Goal: Communication & Community: Answer question/provide support

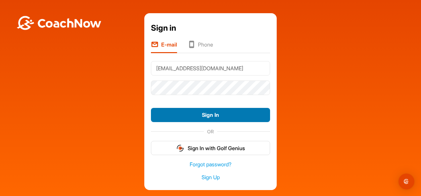
click at [198, 112] on button "Sign In" at bounding box center [210, 115] width 119 height 14
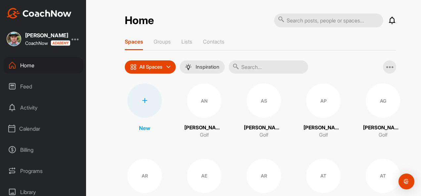
click at [262, 65] on input "text" at bounding box center [267, 67] width 79 height 13
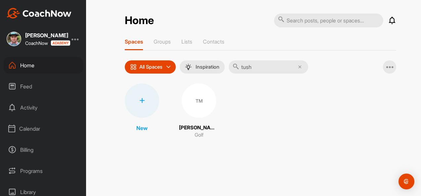
type input "tush"
click at [203, 100] on div "TM" at bounding box center [199, 101] width 34 height 34
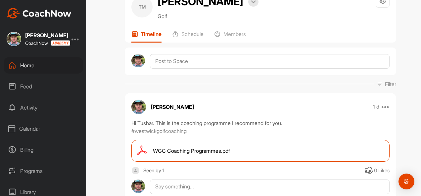
scroll to position [28, 0]
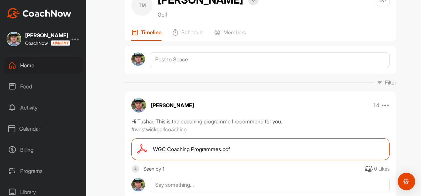
click at [405, 180] on img "Open Intercom Messenger" at bounding box center [406, 182] width 9 height 9
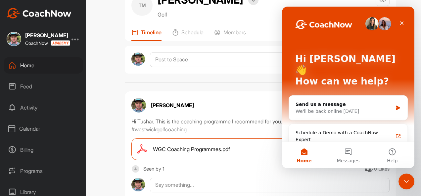
scroll to position [0, 0]
click at [403, 22] on icon "Close" at bounding box center [401, 22] width 5 height 5
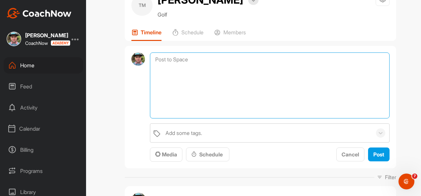
click at [264, 58] on textarea at bounding box center [269, 86] width 239 height 66
type textarea "h"
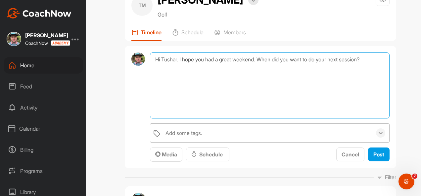
type textarea "Hi Tushar. I hope you had a great weekend. When did you want to do your next se…"
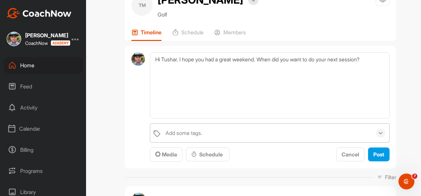
click at [377, 135] on icon at bounding box center [380, 133] width 7 height 7
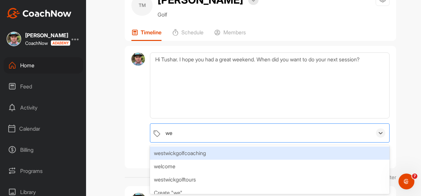
type input "[PERSON_NAME]"
click at [275, 150] on div "westwickgolfcoaching" at bounding box center [269, 153] width 239 height 13
click at [304, 127] on div "westwickgolfcoaching" at bounding box center [260, 133] width 196 height 19
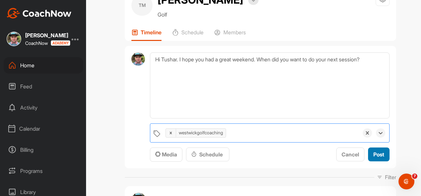
click at [369, 152] on button "Post" at bounding box center [378, 155] width 21 height 14
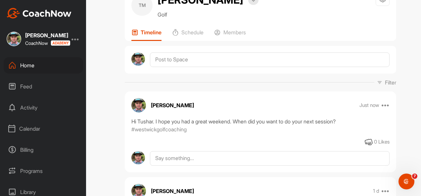
click at [43, 66] on div "Home" at bounding box center [43, 65] width 79 height 17
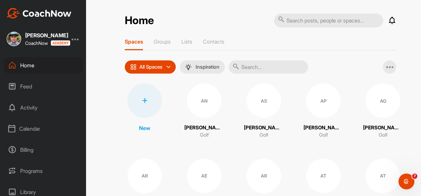
click at [250, 65] on input "text" at bounding box center [267, 67] width 79 height 13
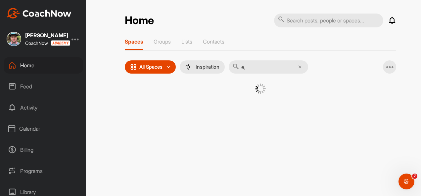
type input "e"
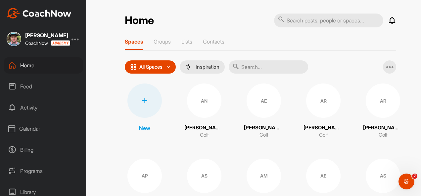
click at [250, 65] on input "text" at bounding box center [267, 67] width 79 height 13
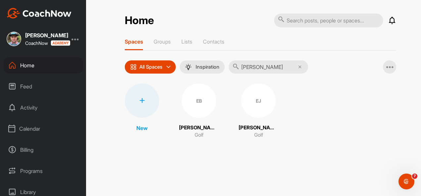
type input "[PERSON_NAME]"
click at [194, 102] on div "EB" at bounding box center [199, 101] width 34 height 34
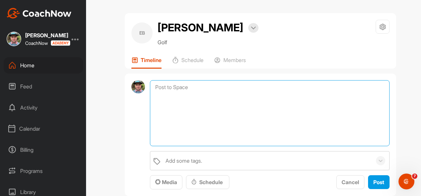
click at [191, 83] on textarea at bounding box center [269, 113] width 239 height 66
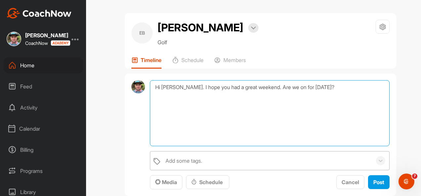
type textarea "Hi [PERSON_NAME]. I hope you had a great weekend. Are we on for [DATE]?"
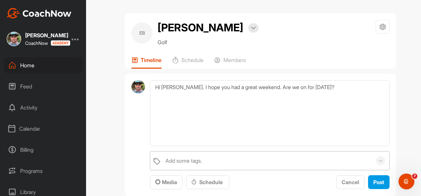
click at [238, 155] on div "Add some tags." at bounding box center [267, 161] width 210 height 19
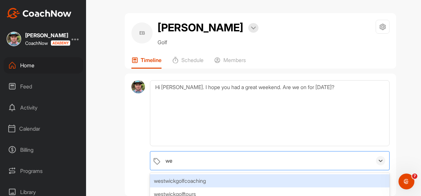
type input "[PERSON_NAME]"
click at [226, 181] on div "westwickgolfcoaching" at bounding box center [269, 181] width 239 height 13
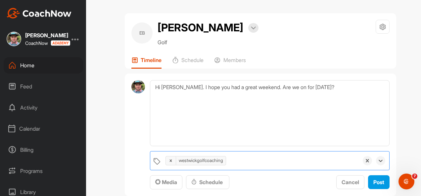
click at [267, 161] on div "westwickgolfcoaching" at bounding box center [260, 161] width 196 height 19
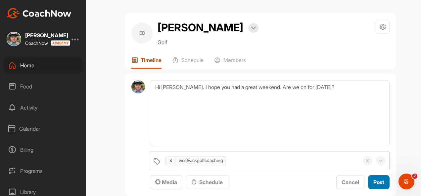
click at [373, 182] on span "Post" at bounding box center [378, 182] width 11 height 7
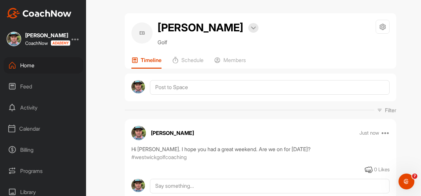
click at [22, 63] on div "Home" at bounding box center [43, 65] width 79 height 17
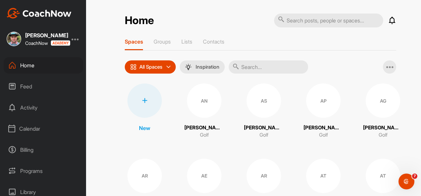
click at [243, 62] on input "text" at bounding box center [267, 67] width 79 height 13
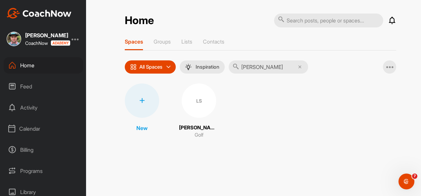
type input "[PERSON_NAME]"
click at [206, 95] on div "LS" at bounding box center [199, 101] width 34 height 34
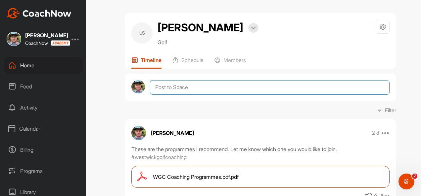
click at [238, 88] on textarea at bounding box center [269, 87] width 239 height 15
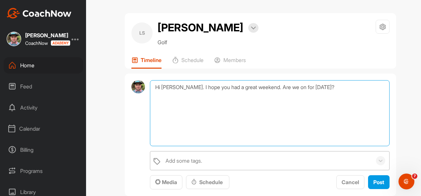
type textarea "Hi [PERSON_NAME]. I hope you had a great weekend. Are we on for [DATE]?"
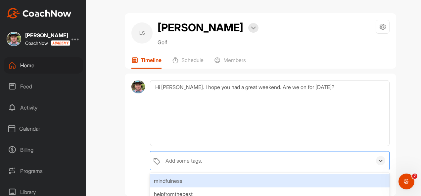
click at [215, 157] on div "Add some tags." at bounding box center [267, 161] width 210 height 19
type input "westw"
click at [202, 181] on div "westwickgolfcoaching" at bounding box center [269, 181] width 239 height 13
click at [328, 155] on div "westwickgolfcoaching" at bounding box center [260, 161] width 196 height 19
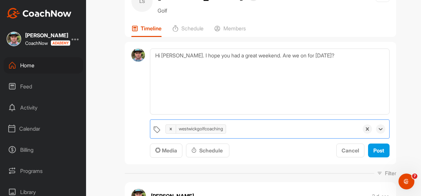
scroll to position [32, 0]
click at [375, 149] on span "Post" at bounding box center [378, 150] width 11 height 7
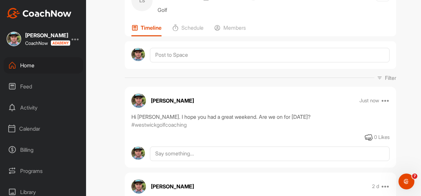
scroll to position [0, 0]
